Goal: Entertainment & Leisure: Browse casually

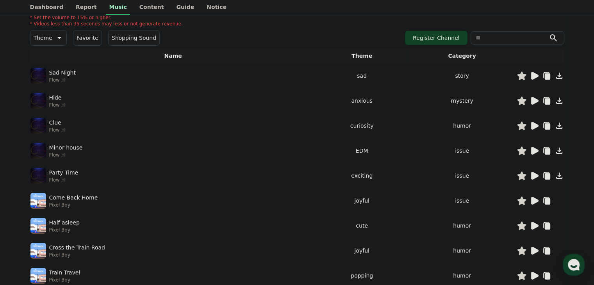
drag, startPoint x: 343, startPoint y: 202, endPoint x: 343, endPoint y: 211, distance: 9.0
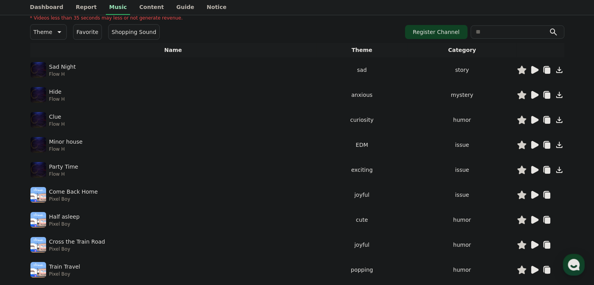
click at [540, 146] on div at bounding box center [540, 144] width 47 height 9
click at [537, 144] on icon at bounding box center [534, 145] width 7 height 8
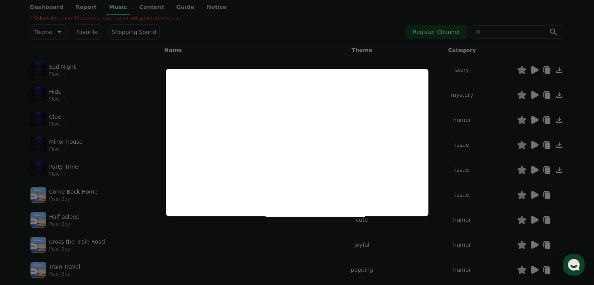
click at [391, 55] on button "close modal" at bounding box center [297, 142] width 594 height 285
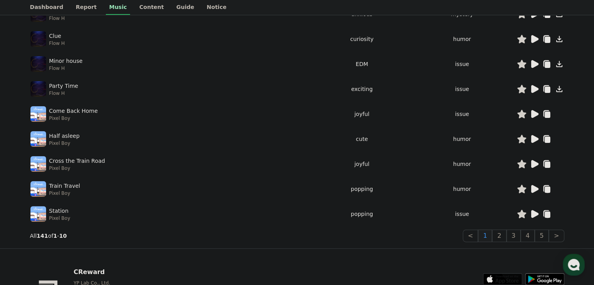
drag, startPoint x: 439, startPoint y: 215, endPoint x: 439, endPoint y: 241, distance: 25.4
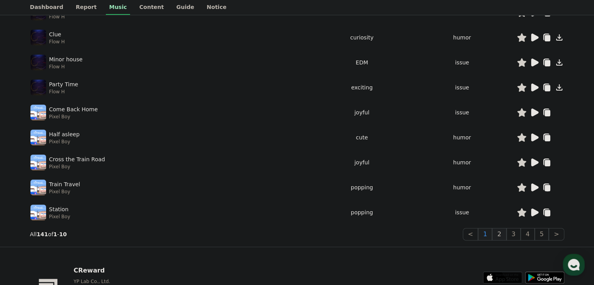
click at [505, 230] on button "2" at bounding box center [499, 234] width 14 height 12
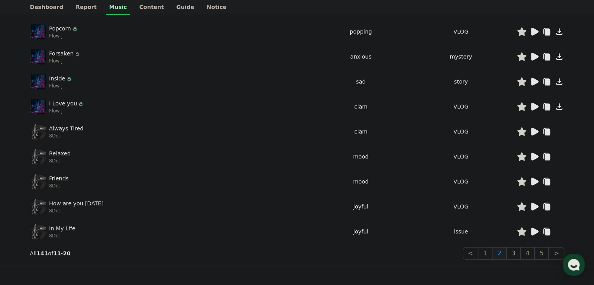
drag, startPoint x: 429, startPoint y: 184, endPoint x: 435, endPoint y: 178, distance: 8.6
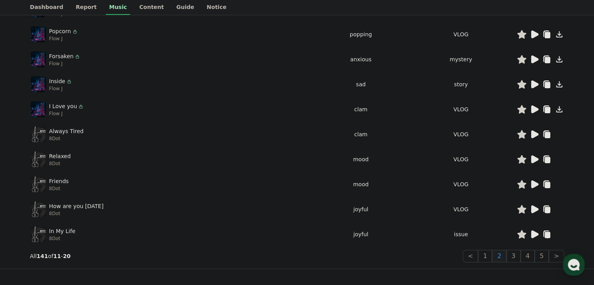
click at [534, 161] on icon at bounding box center [534, 159] width 7 height 8
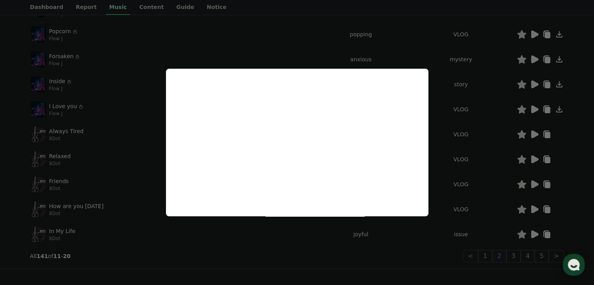
click at [436, 122] on button "close modal" at bounding box center [297, 142] width 594 height 285
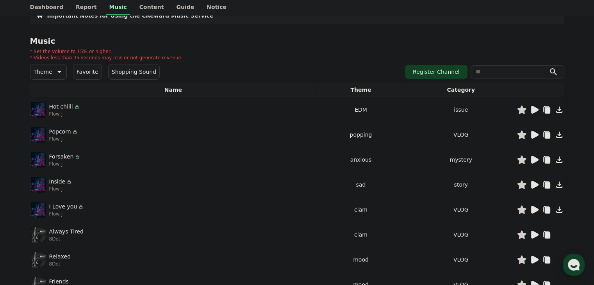
scroll to position [0, 0]
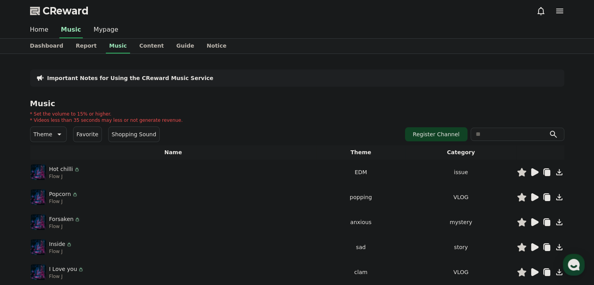
drag, startPoint x: 436, startPoint y: 134, endPoint x: 402, endPoint y: 65, distance: 76.3
click at [54, 135] on icon at bounding box center [58, 134] width 9 height 9
click at [41, 185] on button "Edm" at bounding box center [40, 182] width 18 height 17
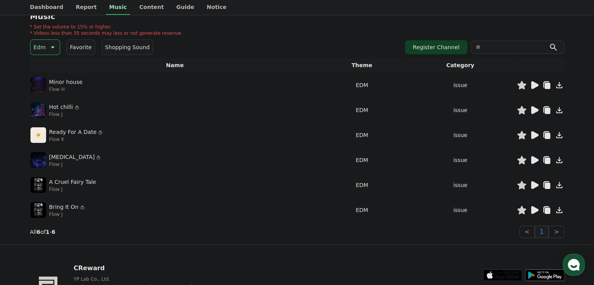
scroll to position [97, 0]
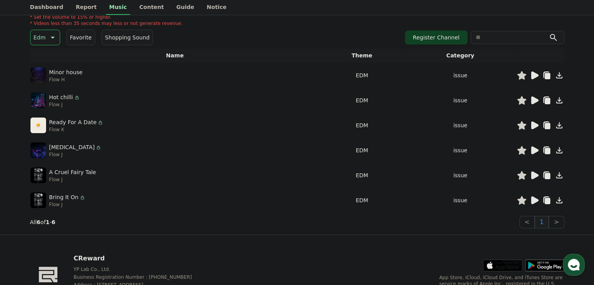
click at [535, 197] on icon at bounding box center [533, 200] width 9 height 9
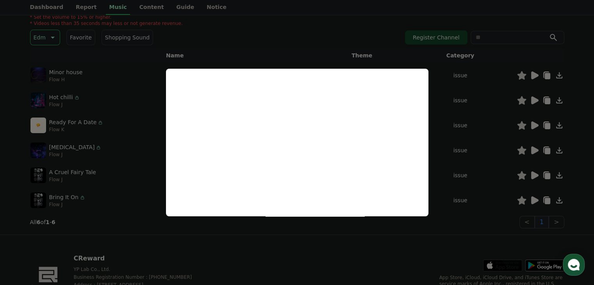
click at [251, 221] on button "close modal" at bounding box center [297, 142] width 594 height 285
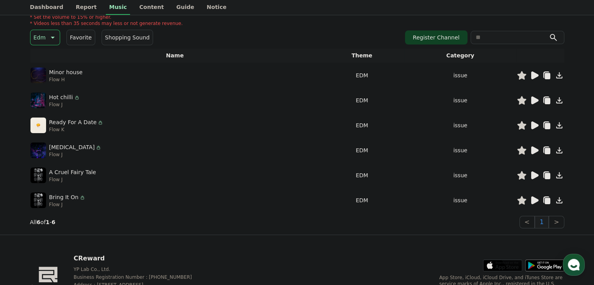
click at [537, 174] on icon at bounding box center [534, 175] width 7 height 8
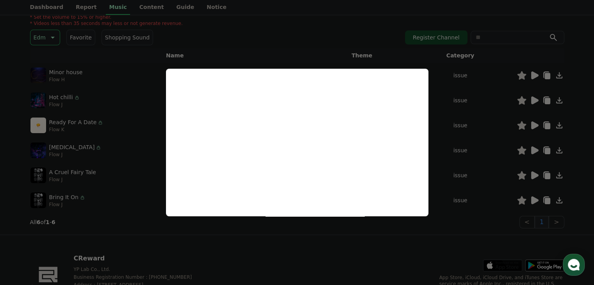
click at [261, 223] on button "close modal" at bounding box center [297, 142] width 594 height 285
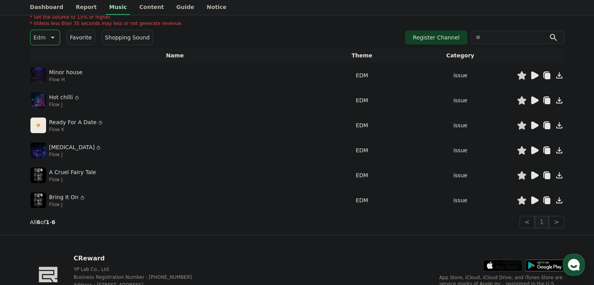
click at [536, 149] on icon at bounding box center [534, 150] width 7 height 8
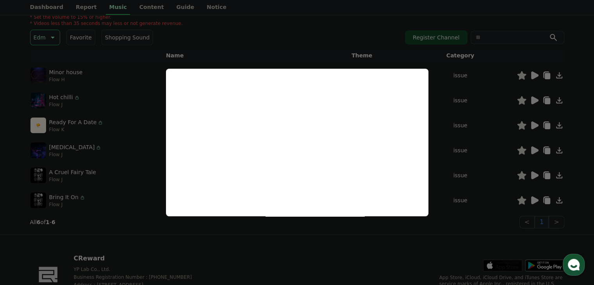
click at [446, 149] on button "close modal" at bounding box center [297, 142] width 594 height 285
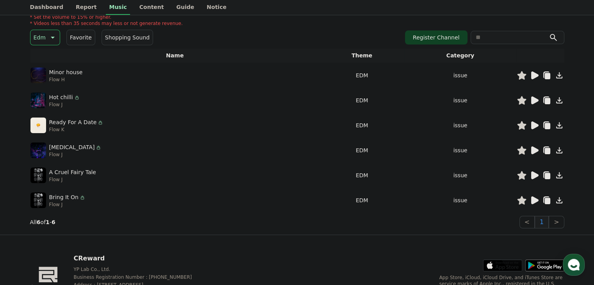
click at [518, 149] on icon at bounding box center [521, 150] width 9 height 9
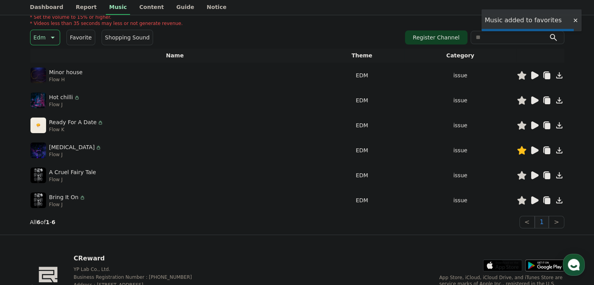
click at [521, 173] on icon at bounding box center [521, 175] width 9 height 9
click at [524, 197] on icon at bounding box center [521, 200] width 9 height 9
click at [532, 149] on icon at bounding box center [534, 150] width 7 height 8
